Goal: Information Seeking & Learning: Learn about a topic

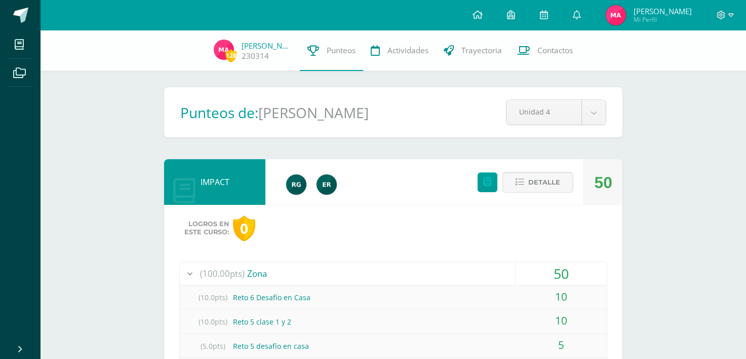
scroll to position [373, 0]
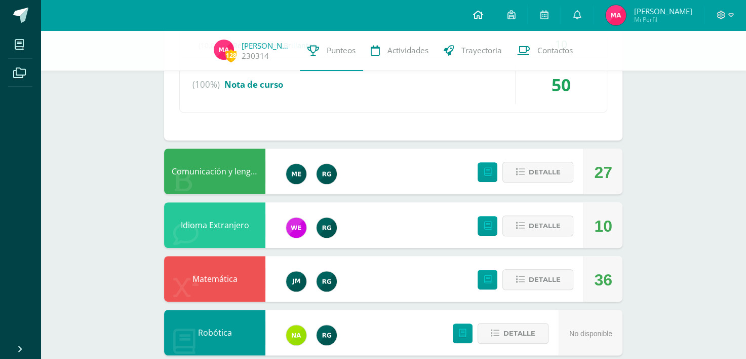
click at [471, 13] on link at bounding box center [478, 15] width 34 height 30
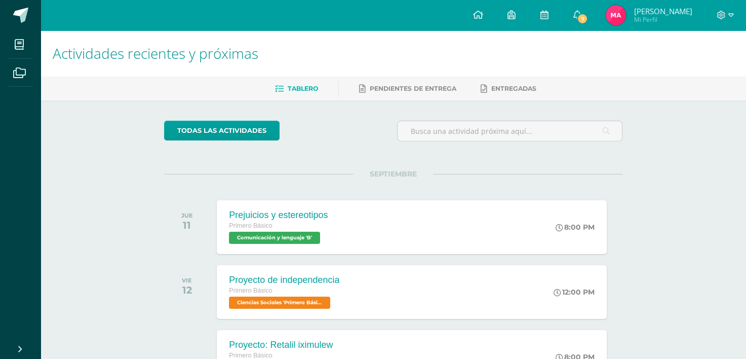
drag, startPoint x: 744, startPoint y: 111, endPoint x: 745, endPoint y: 149, distance: 38.0
click at [745, 149] on div "Actividades recientes y próximas Tablero Pendientes de entrega Entregadas todas…" at bounding box center [394, 335] width 706 height 611
click at [515, 248] on div "Prejuicios y estereotipos Primero Básico Comunicación y lenguaje 'B' 8:00 PM Pr…" at bounding box center [412, 227] width 394 height 54
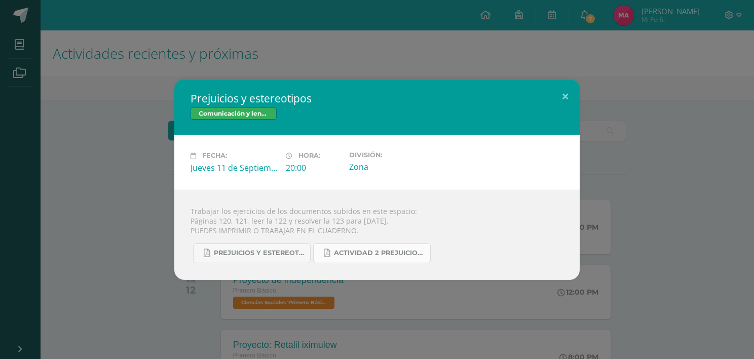
click at [353, 254] on span "Actividad 2 Prejuicios y estereotipos.pdf" at bounding box center [379, 253] width 91 height 8
click at [274, 249] on span "Prejuicios y estereotipos 1ro. Bás..pdf" at bounding box center [259, 253] width 91 height 8
